Goal: Book appointment/travel/reservation

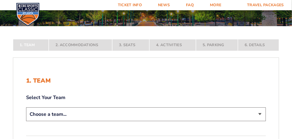
scroll to position [80, 0]
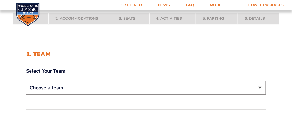
click at [260, 87] on select "Choose a team... [US_STATE] Wildcats [US_STATE] State Buckeyes [US_STATE] Tar H…" at bounding box center [146, 88] width 240 height 14
select select "12956"
click at [26, 81] on select "Choose a team... [US_STATE] Wildcats [US_STATE] State Buckeyes [US_STATE] Tar H…" at bounding box center [146, 88] width 240 height 14
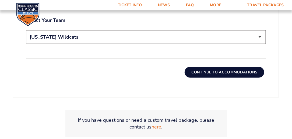
scroll to position [172, 0]
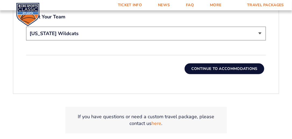
click at [200, 69] on button "Continue To Accommodations" at bounding box center [225, 68] width 80 height 11
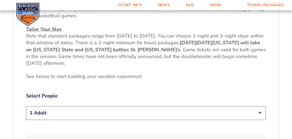
scroll to position [228, 0]
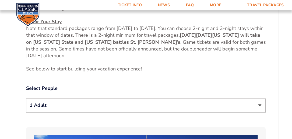
click at [259, 99] on select "1 Adult 2 Adults 3 Adults 4 Adults 2 Adults + 1 Child 2 Adults + 2 Children 2 A…" at bounding box center [146, 106] width 240 height 14
select select "2 Adults"
click at [26, 99] on select "1 Adult 2 Adults 3 Adults 4 Adults 2 Adults + 1 Child 2 Adults + 2 Children 2 A…" at bounding box center [146, 106] width 240 height 14
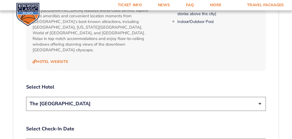
scroll to position [578, 0]
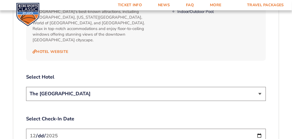
click at [261, 87] on select "The [GEOGRAPHIC_DATA]" at bounding box center [146, 94] width 240 height 14
click at [222, 73] on label "Select Hotel" at bounding box center [146, 76] width 240 height 7
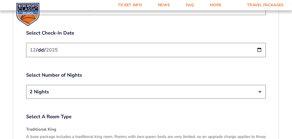
scroll to position [686, 0]
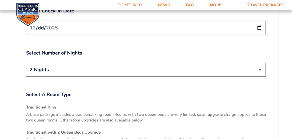
click at [260, 63] on select "2 Nights 3 Nights" at bounding box center [146, 70] width 240 height 14
click at [184, 111] on p "A base package includes a traditional king room. Rooms with two queen beds are …" at bounding box center [146, 116] width 240 height 11
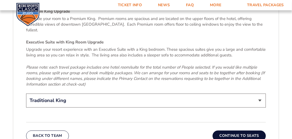
scroll to position [821, 0]
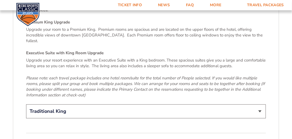
click at [260, 104] on select "Traditional King Traditional with 2 Queen Beds Upgrade (+$45 per night) Premium…" at bounding box center [146, 111] width 240 height 14
select select "Executive Suite with King Room Upgrade"
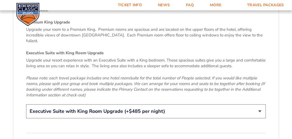
click at [26, 104] on select "Traditional King Traditional with 2 Queen Beds Upgrade (+$45 per night) Premium…" at bounding box center [146, 111] width 240 height 14
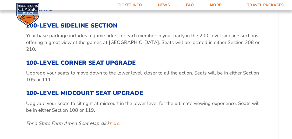
scroll to position [174, 0]
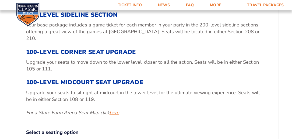
click at [119, 109] on link "here" at bounding box center [115, 112] width 10 height 7
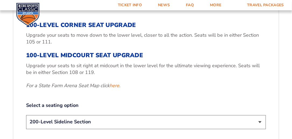
scroll to position [228, 0]
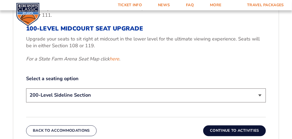
click at [260, 88] on select "200-Level Sideline Section 100-Level Corner Seat Upgrade (+$120 per person) 100…" at bounding box center [146, 95] width 240 height 14
select select "100-Level Corner Seat Upgrade"
click at [26, 88] on select "200-Level Sideline Section 100-Level Corner Seat Upgrade (+$120 per person) 100…" at bounding box center [146, 95] width 240 height 14
click at [222, 125] on button "Continue To Activities" at bounding box center [234, 130] width 63 height 11
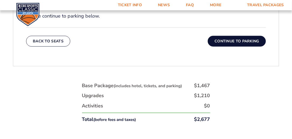
scroll to position [231, 0]
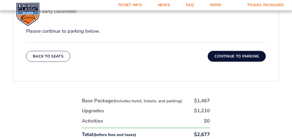
click at [243, 55] on button "Continue To Parking" at bounding box center [237, 56] width 58 height 11
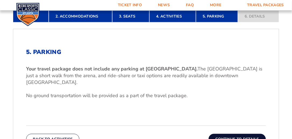
scroll to position [147, 0]
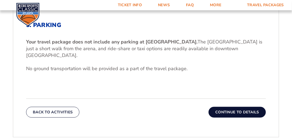
click at [237, 107] on button "Continue To Details" at bounding box center [237, 112] width 57 height 11
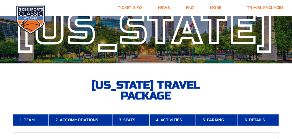
scroll to position [0, 0]
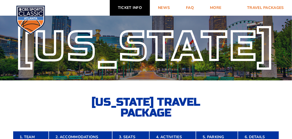
click at [140, 9] on link "Ticket Info" at bounding box center [130, 8] width 40 height 16
